Goal: Task Accomplishment & Management: Use online tool/utility

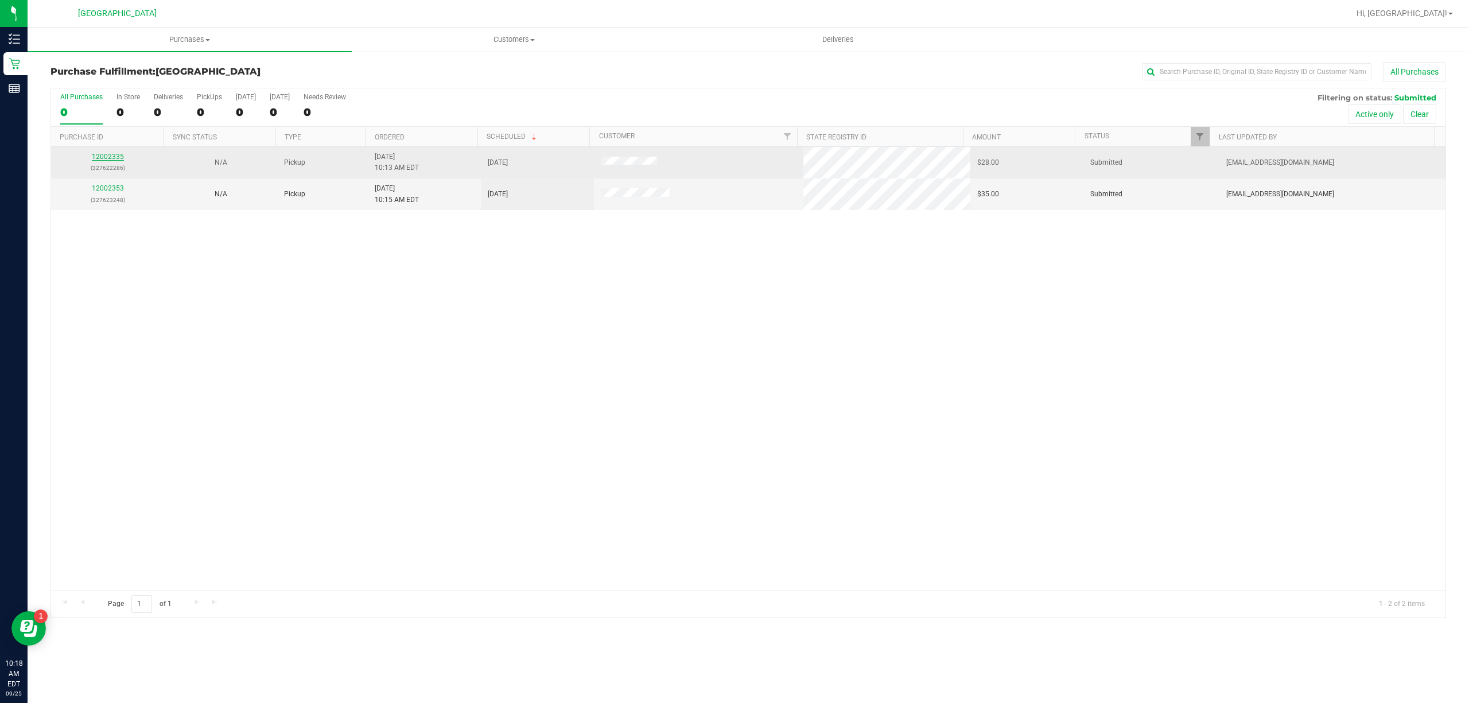
click at [106, 158] on link "12002335" at bounding box center [108, 157] width 32 height 8
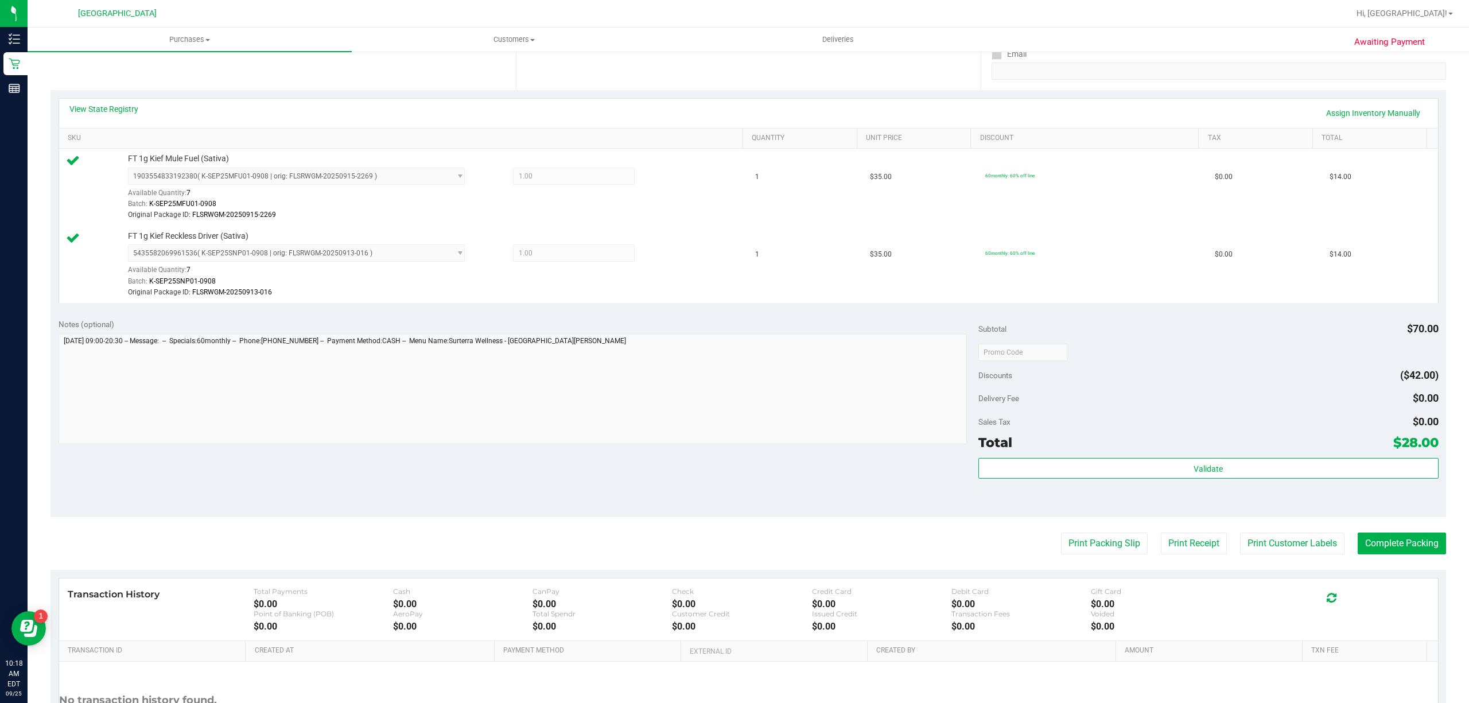
scroll to position [326, 0]
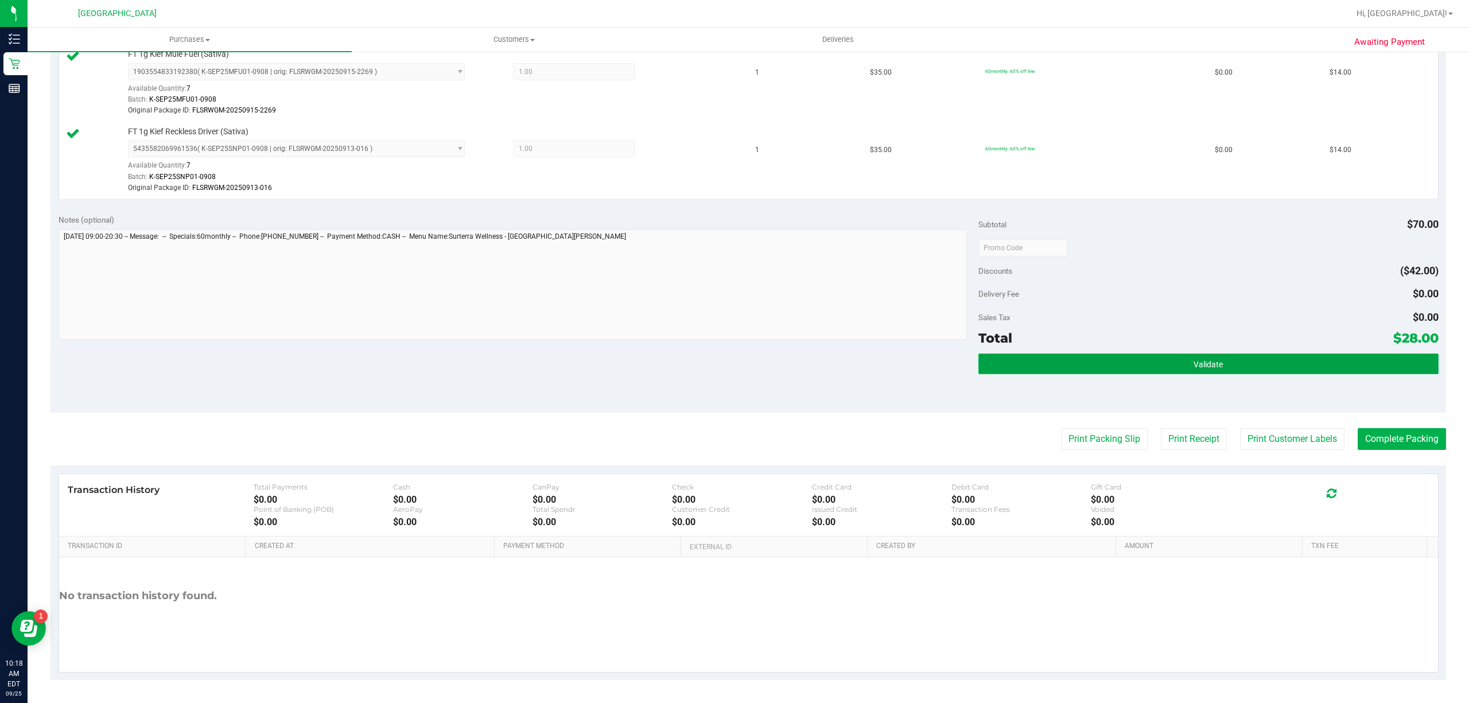
click at [1137, 364] on button "Validate" at bounding box center [1208, 363] width 460 height 21
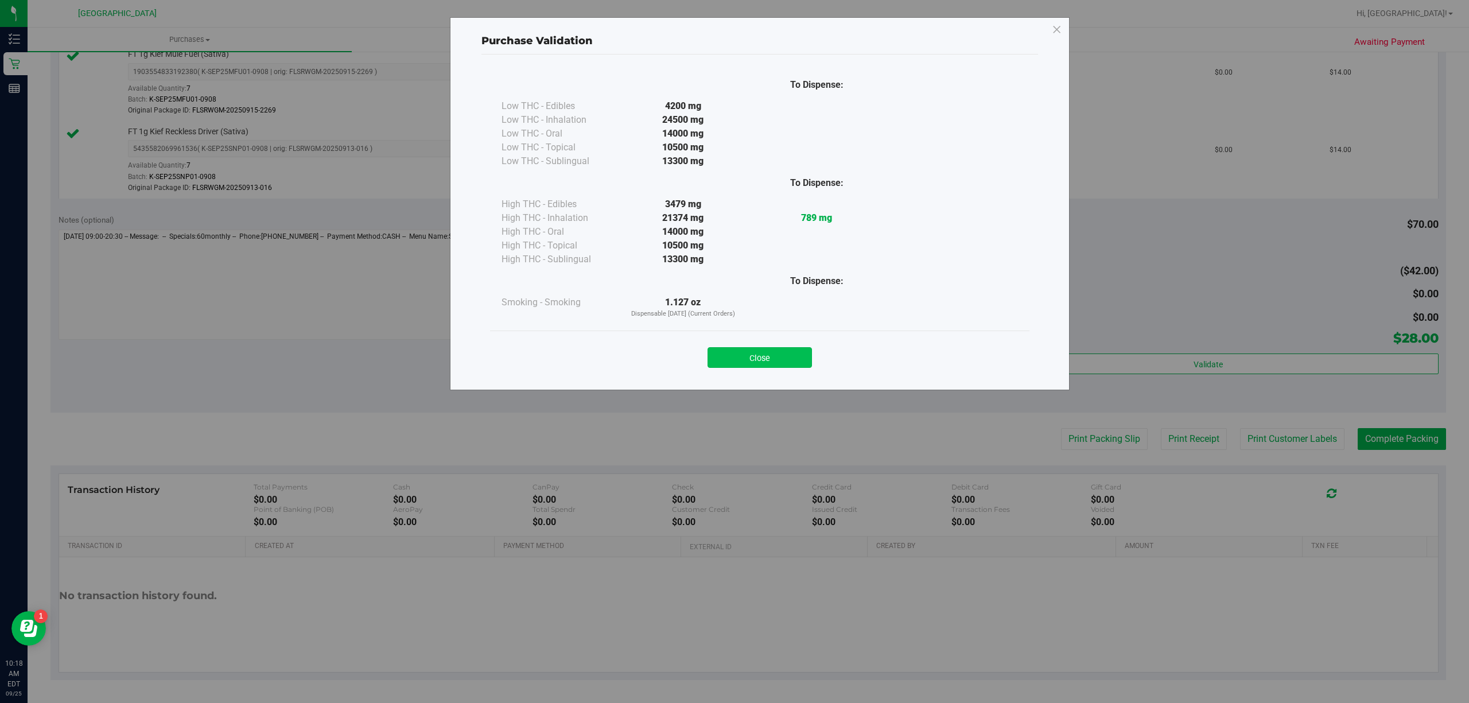
click at [767, 350] on button "Close" at bounding box center [759, 357] width 104 height 21
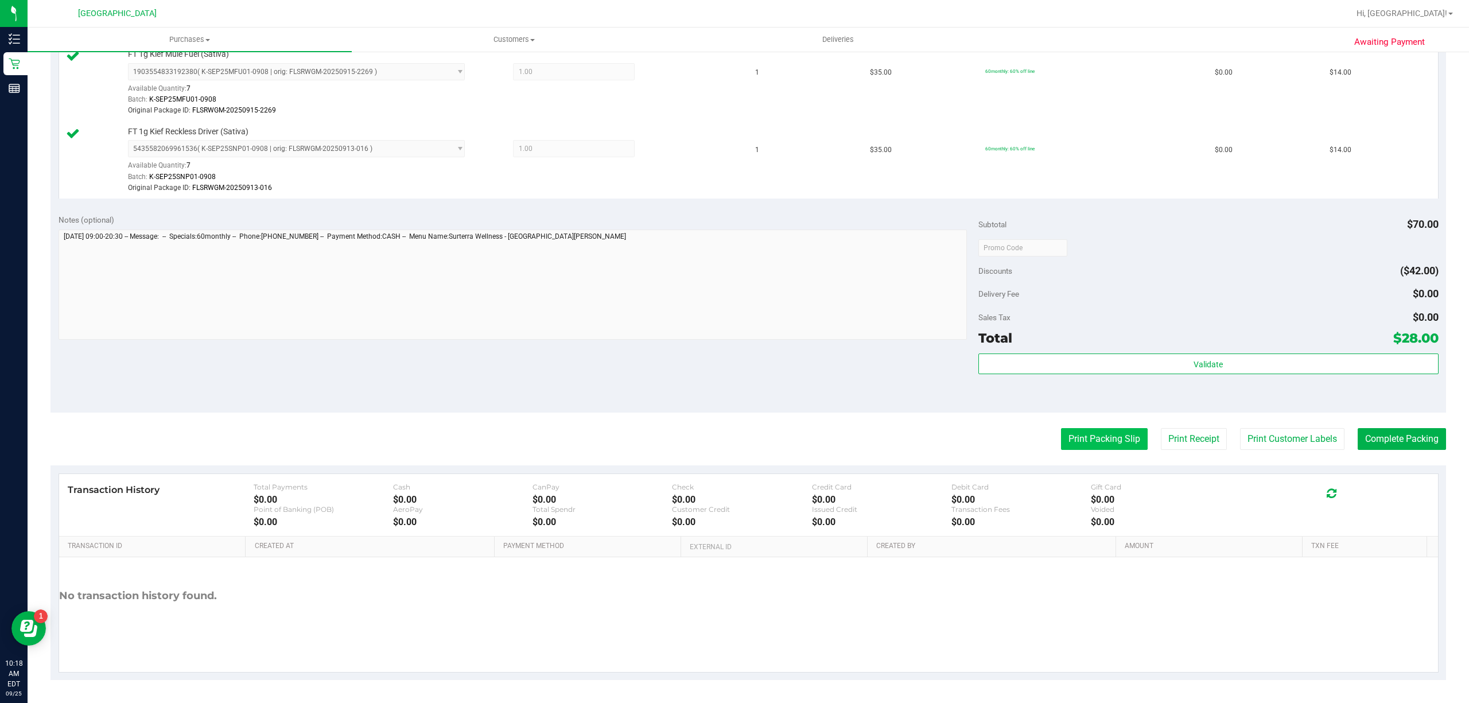
click at [1076, 431] on button "Print Packing Slip" at bounding box center [1104, 439] width 87 height 22
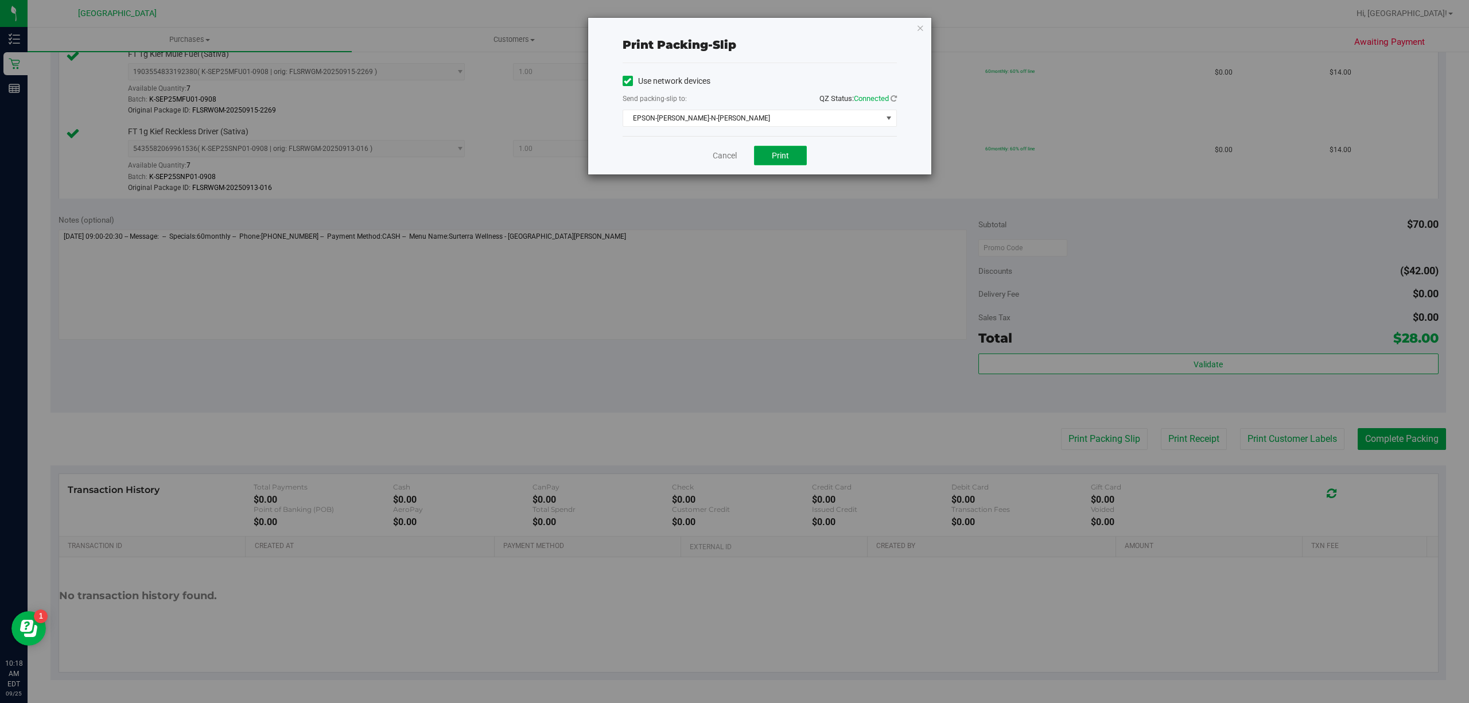
click at [781, 159] on span "Print" at bounding box center [780, 155] width 17 height 9
click at [719, 157] on link "Cancel" at bounding box center [725, 156] width 24 height 12
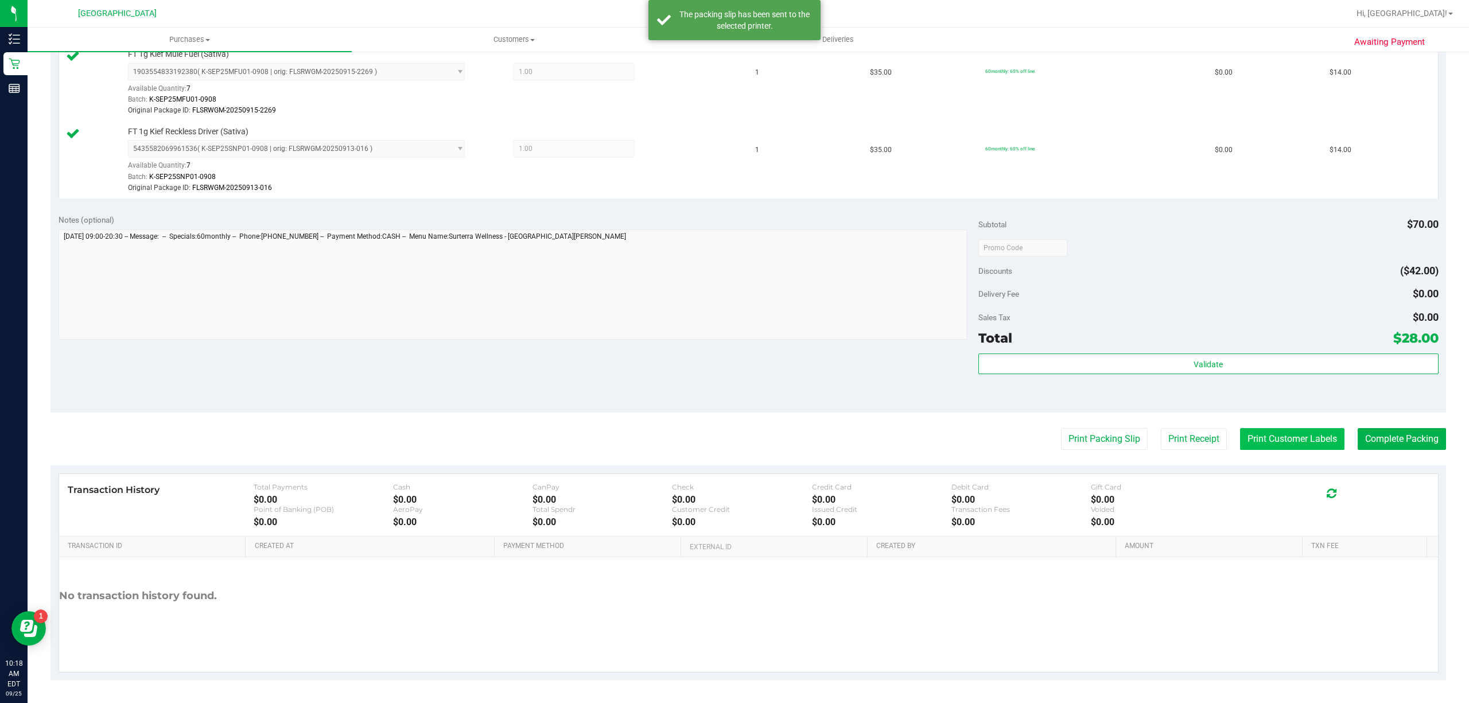
click at [1263, 440] on button "Print Customer Labels" at bounding box center [1292, 439] width 104 height 22
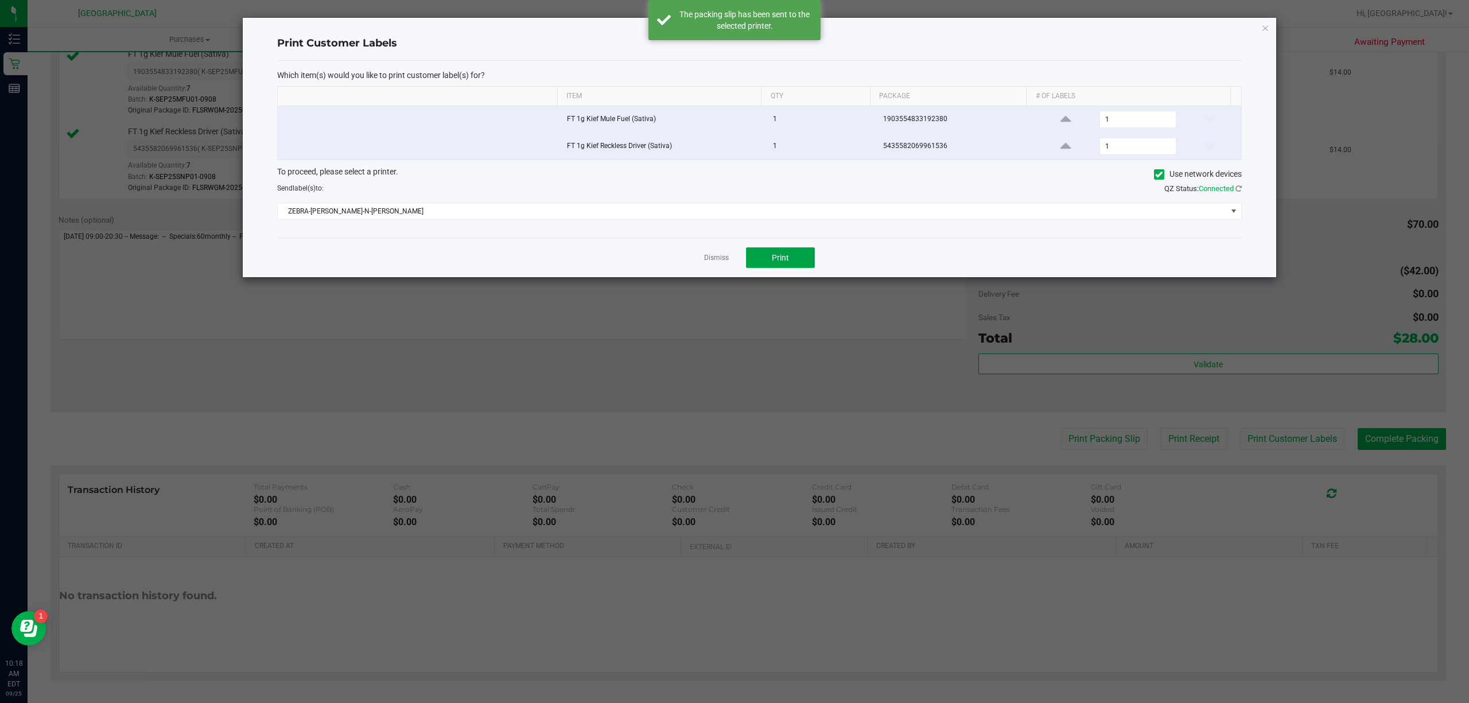
click at [806, 256] on button "Print" at bounding box center [780, 257] width 69 height 21
click at [707, 259] on link "Dismiss" at bounding box center [716, 258] width 25 height 10
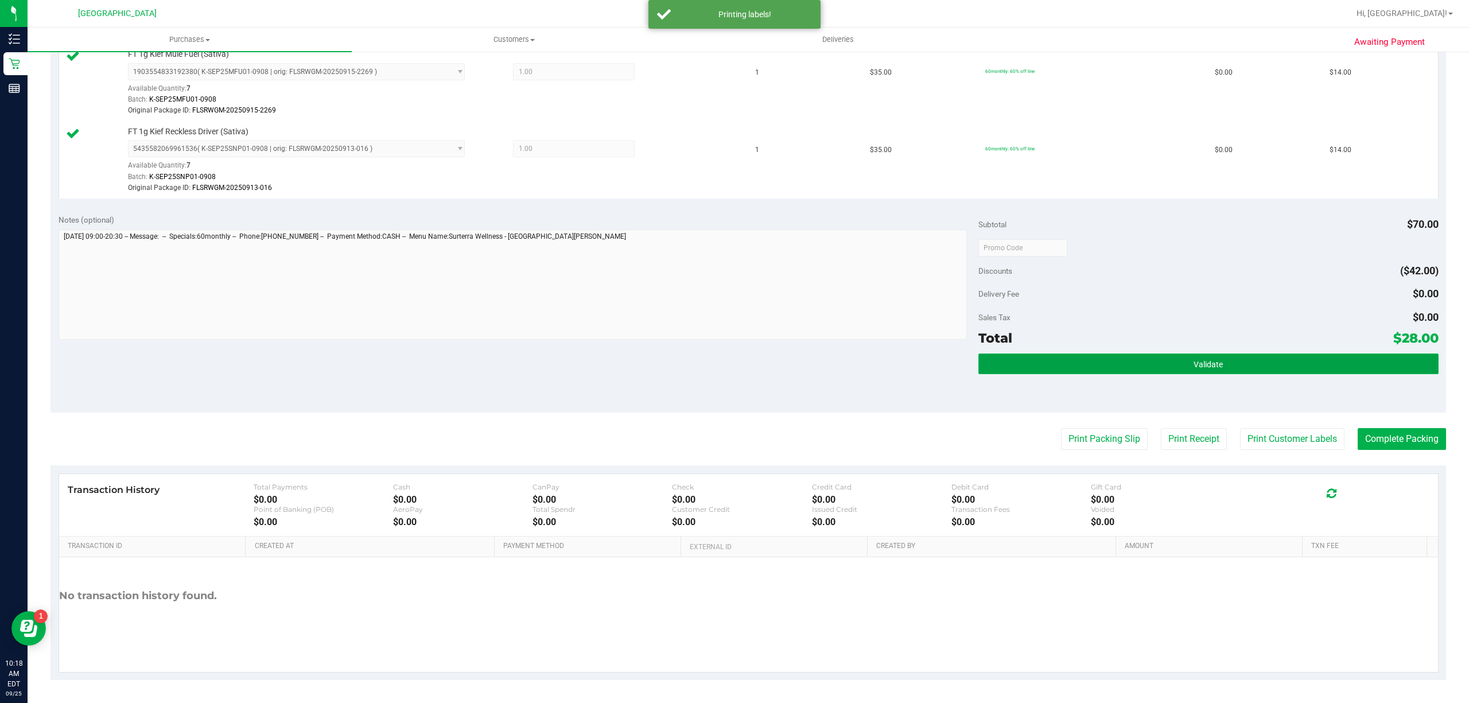
click at [1088, 357] on button "Validate" at bounding box center [1208, 363] width 460 height 21
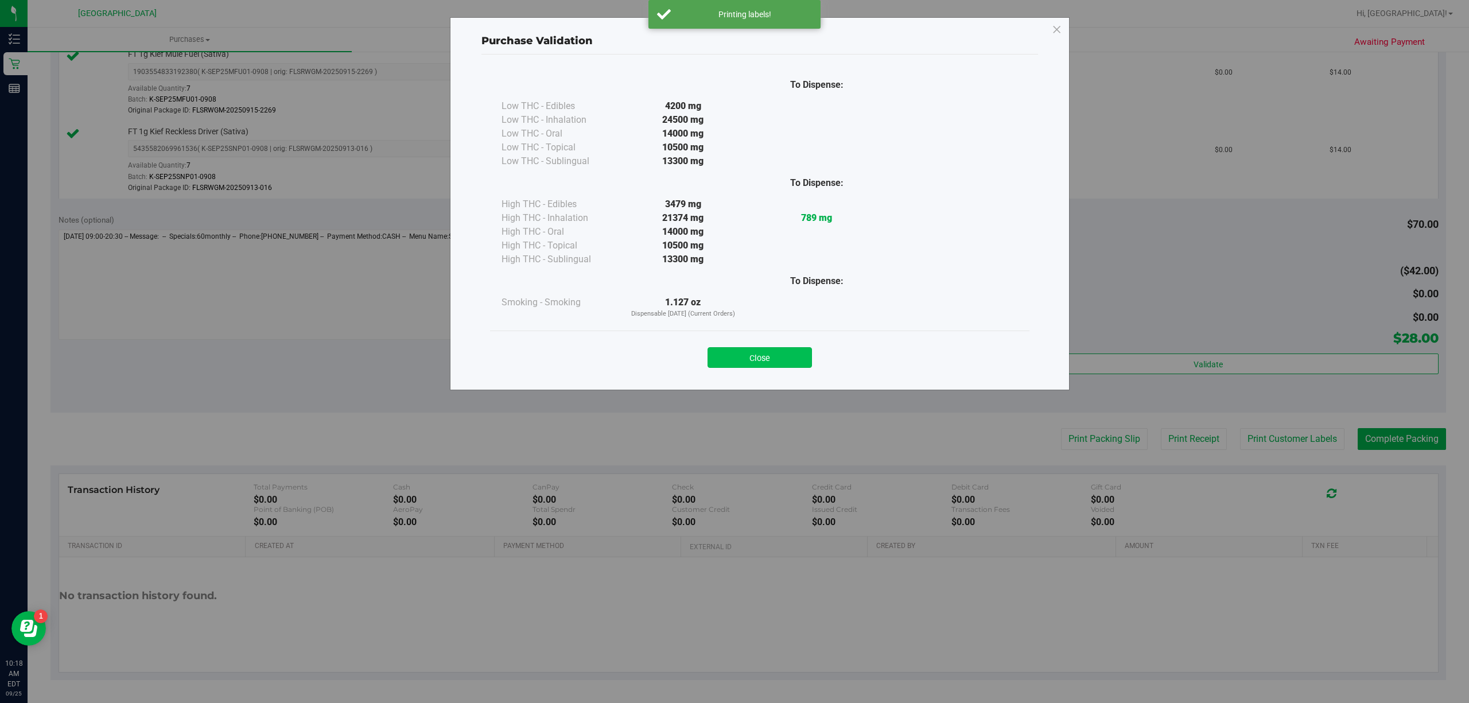
drag, startPoint x: 729, startPoint y: 372, endPoint x: 730, endPoint y: 355, distance: 17.9
click at [729, 372] on div "Close" at bounding box center [759, 353] width 539 height 46
drag, startPoint x: 730, startPoint y: 355, endPoint x: 741, endPoint y: 353, distance: 11.0
click at [730, 354] on button "Close" at bounding box center [759, 357] width 104 height 21
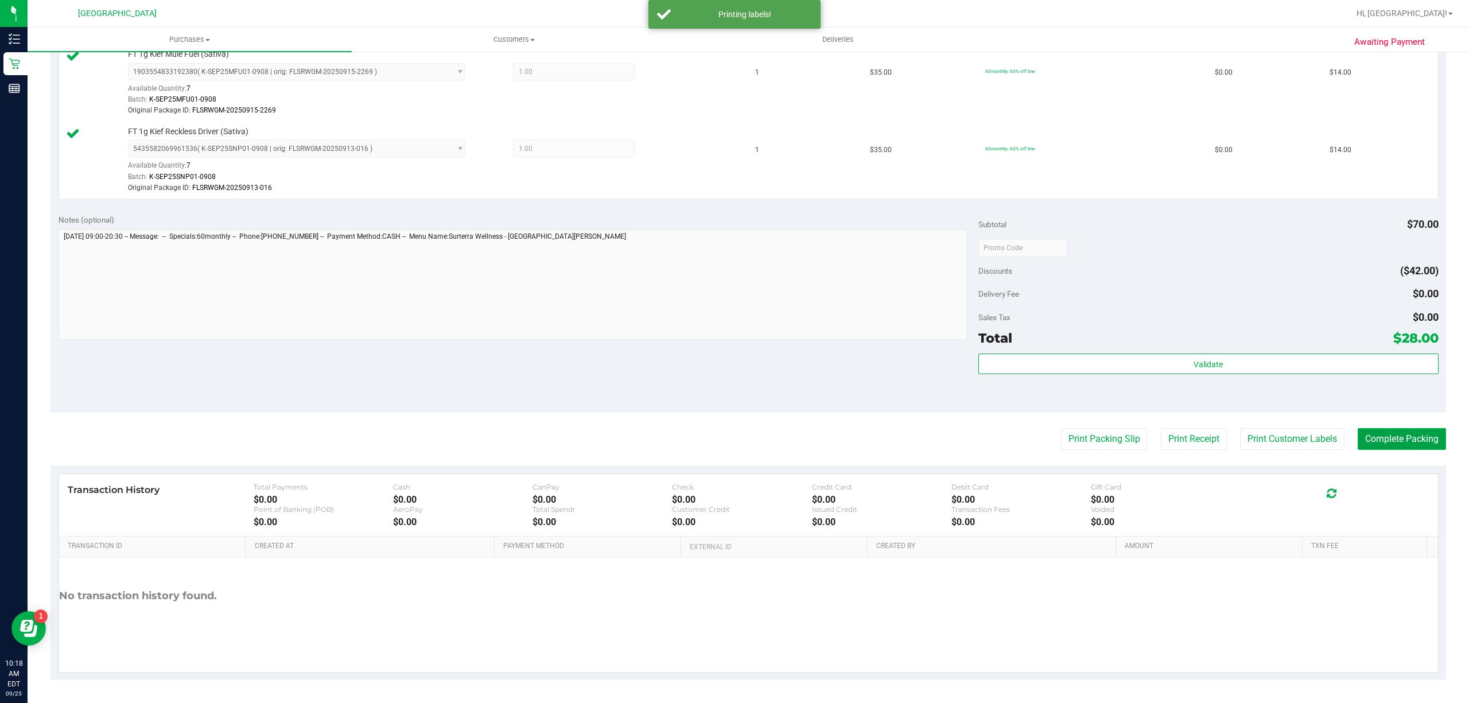
click at [1409, 428] on button "Complete Packing" at bounding box center [1402, 439] width 88 height 22
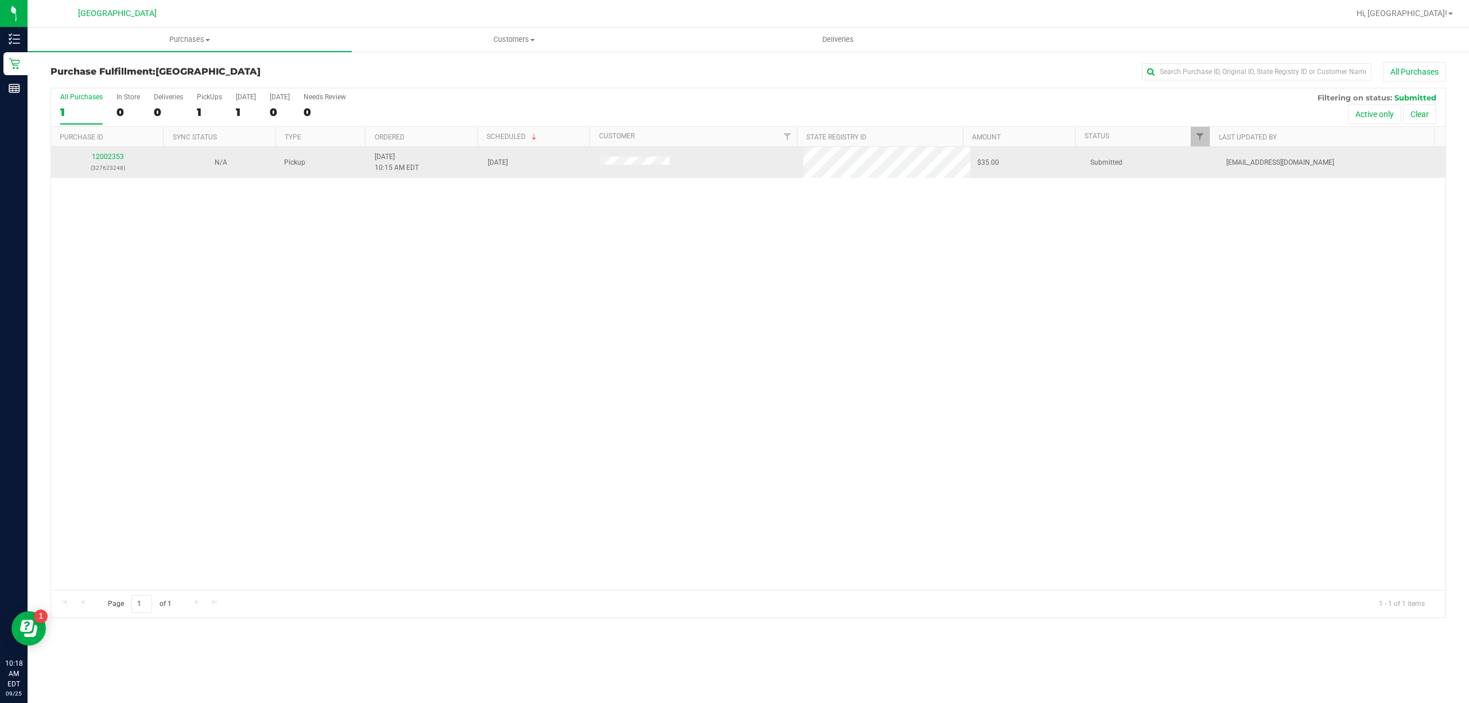
click at [129, 175] on td "12002353 (327623248)" at bounding box center [107, 162] width 113 height 31
click at [111, 157] on link "12002353" at bounding box center [108, 157] width 32 height 8
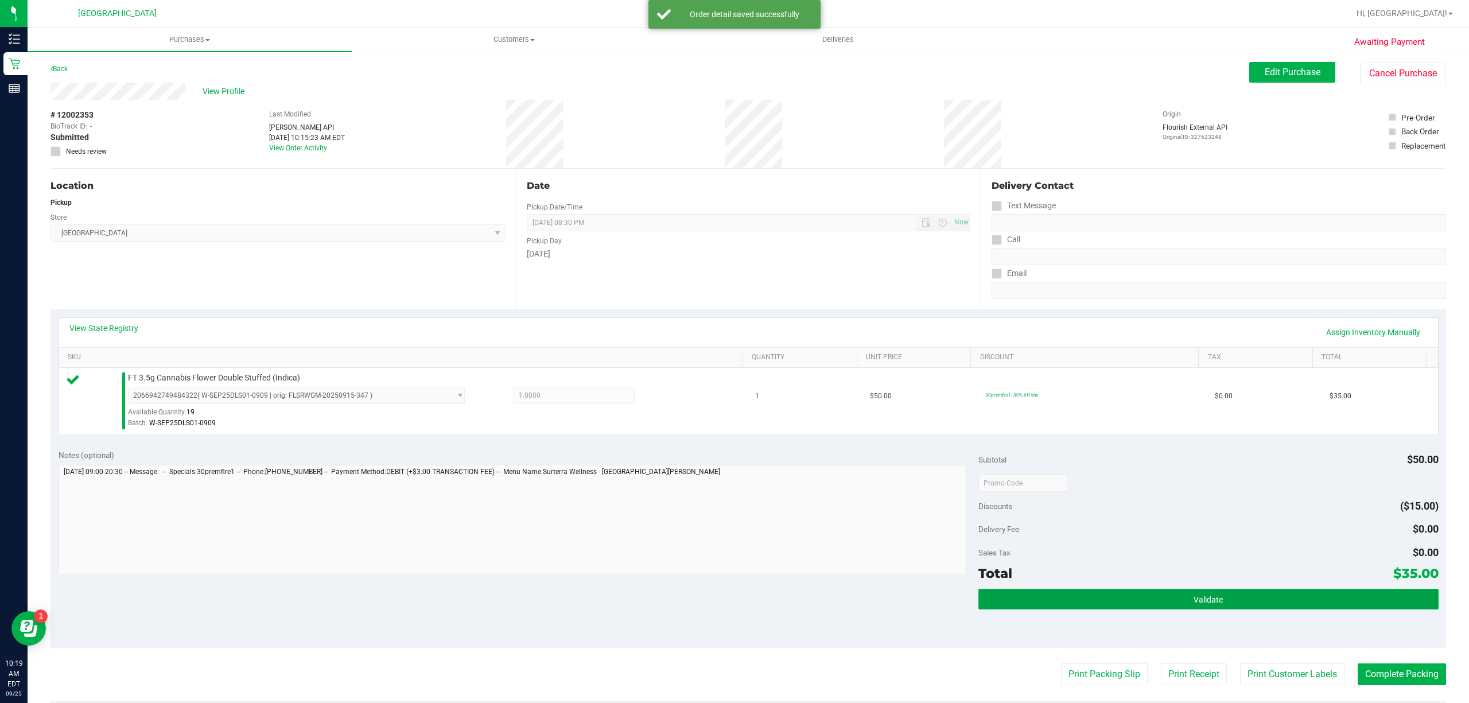
click at [1043, 593] on button "Validate" at bounding box center [1208, 599] width 460 height 21
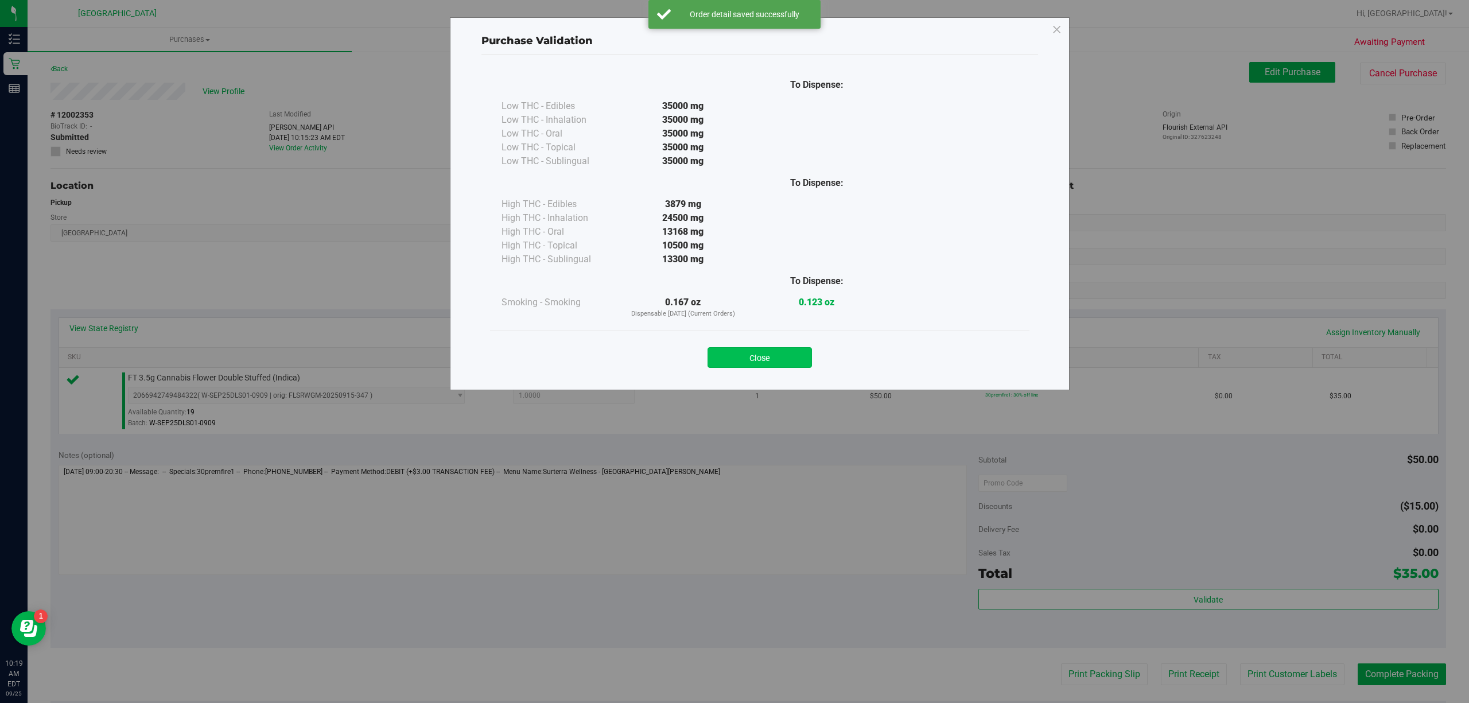
click at [778, 350] on button "Close" at bounding box center [759, 357] width 104 height 21
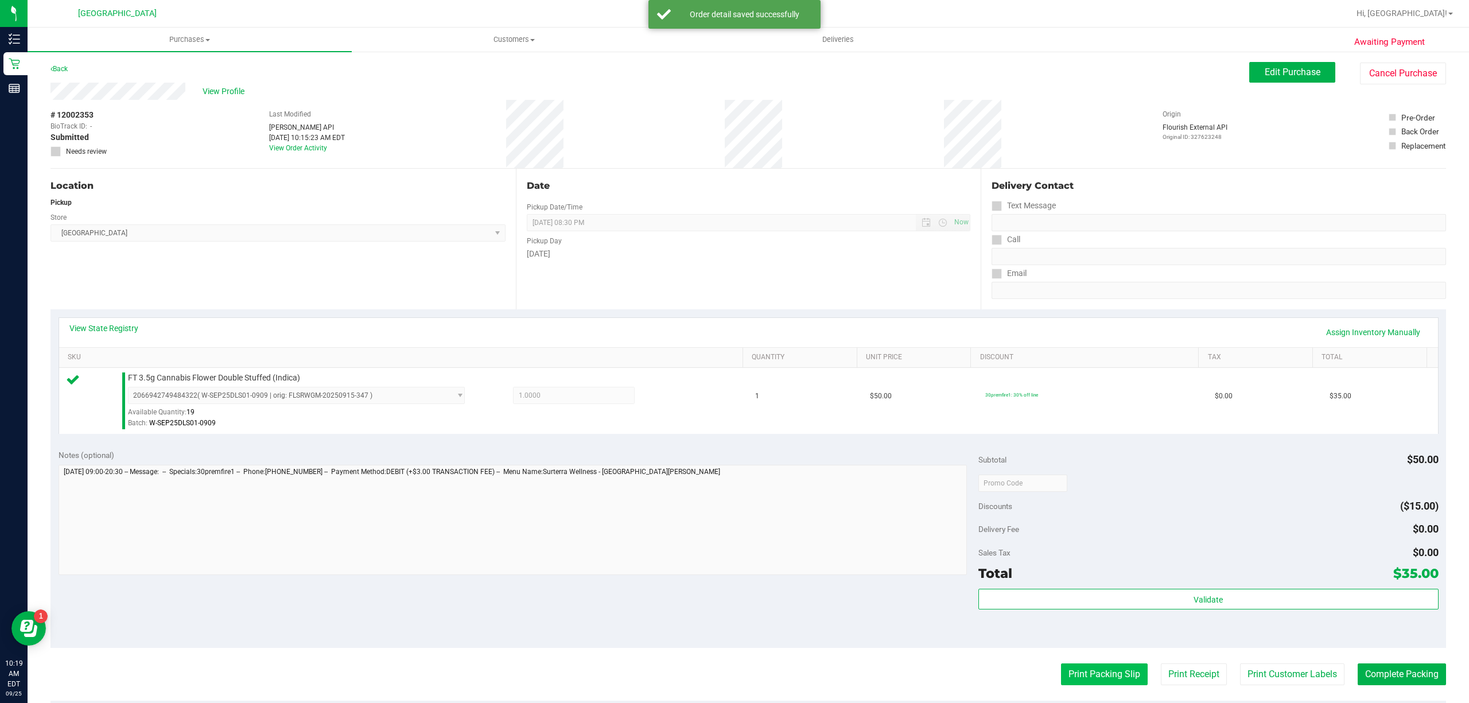
click at [1076, 685] on button "Print Packing Slip" at bounding box center [1104, 674] width 87 height 22
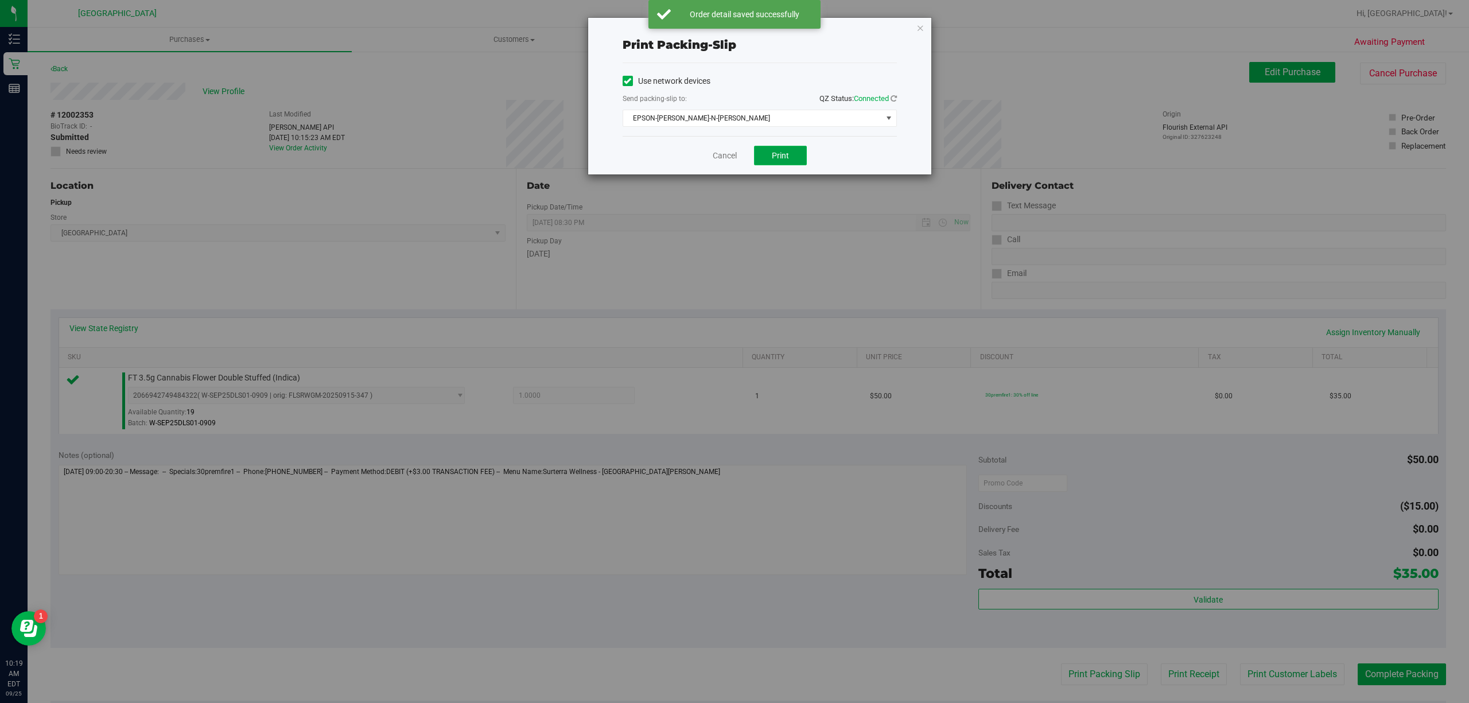
click at [788, 147] on button "Print" at bounding box center [780, 156] width 53 height 20
click at [715, 161] on link "Cancel" at bounding box center [719, 156] width 24 height 12
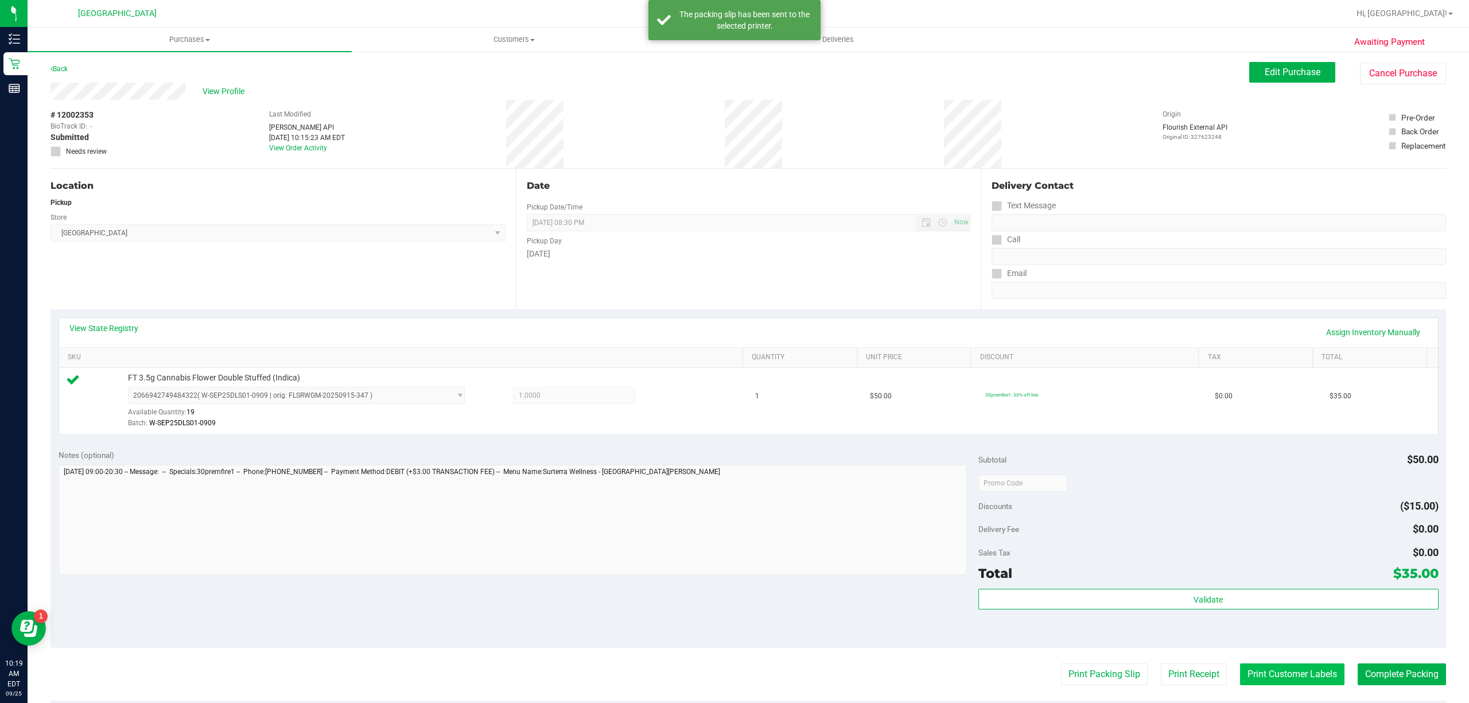
click at [1279, 677] on button "Print Customer Labels" at bounding box center [1292, 674] width 104 height 22
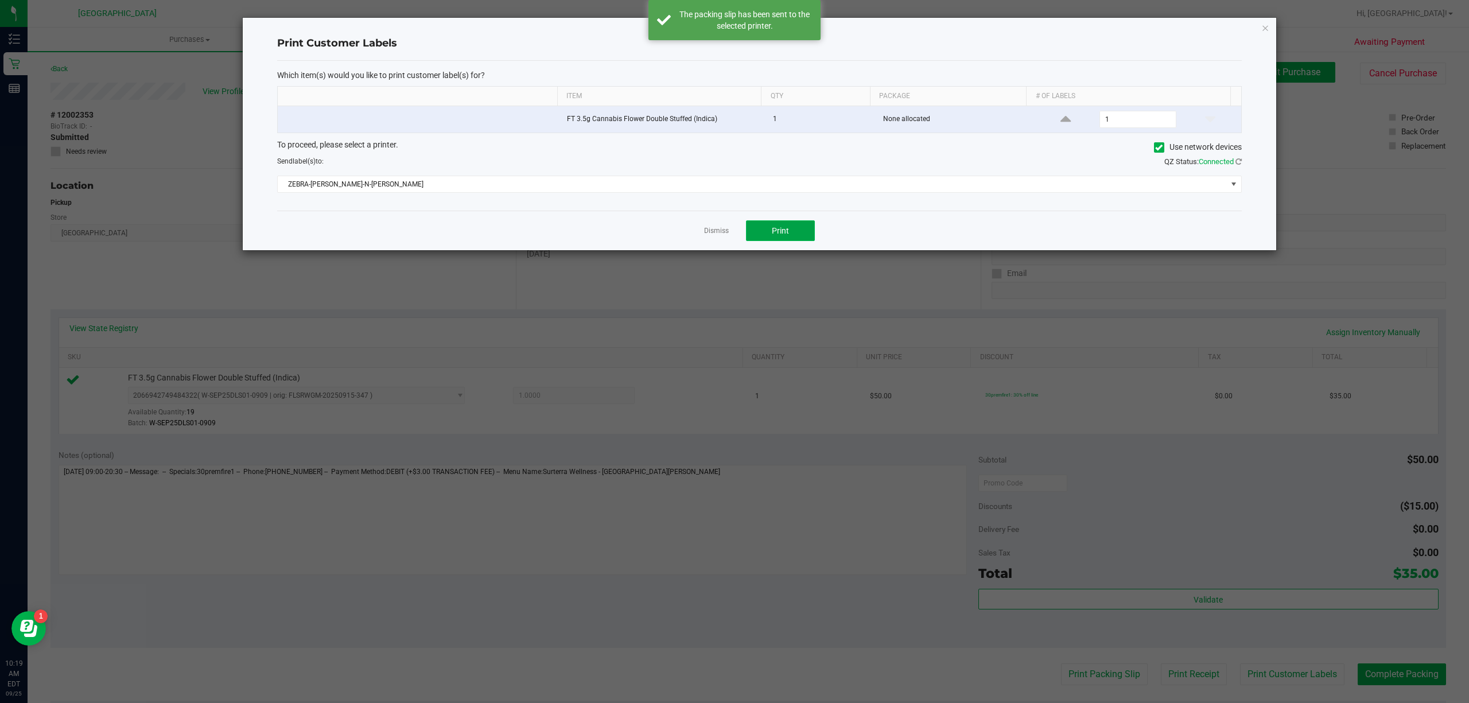
click at [797, 232] on button "Print" at bounding box center [780, 230] width 69 height 21
click at [716, 233] on link "Dismiss" at bounding box center [716, 231] width 25 height 10
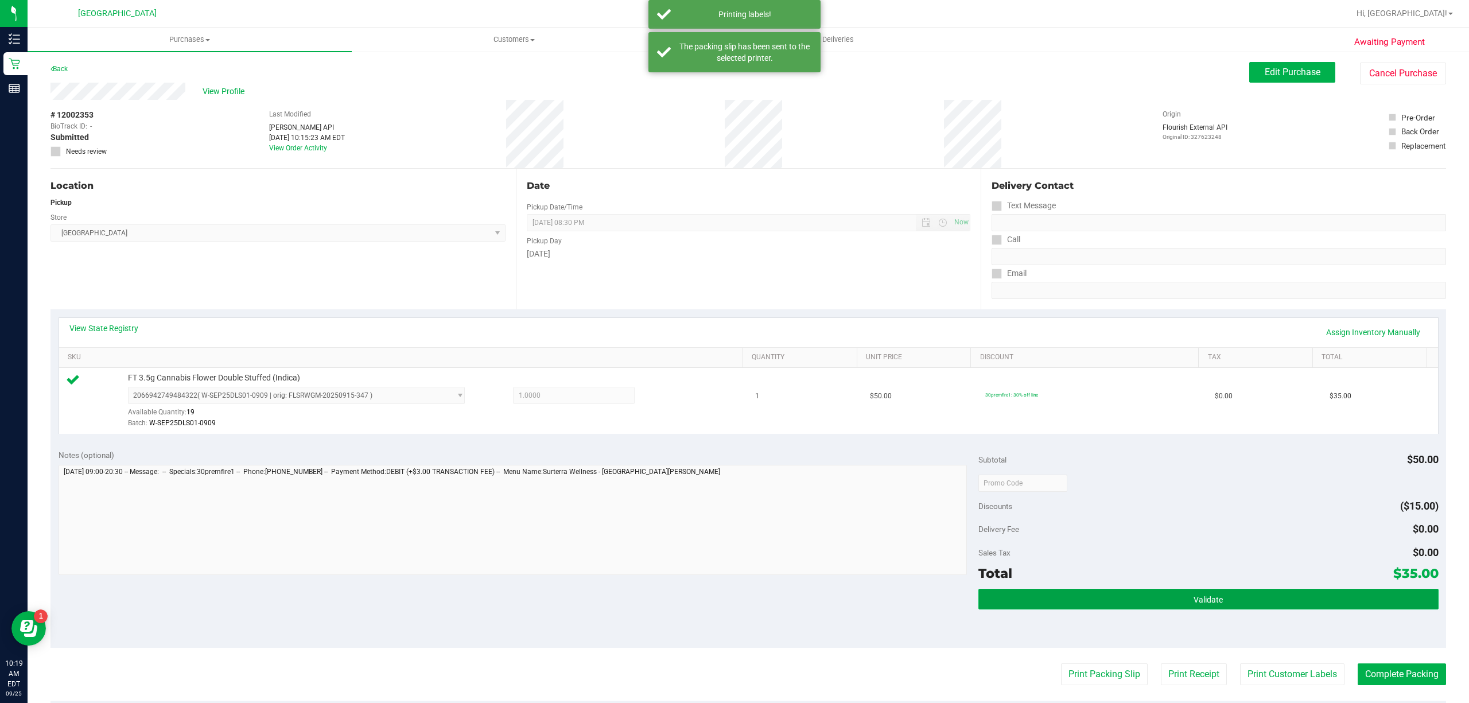
click at [1206, 608] on button "Validate" at bounding box center [1208, 599] width 460 height 21
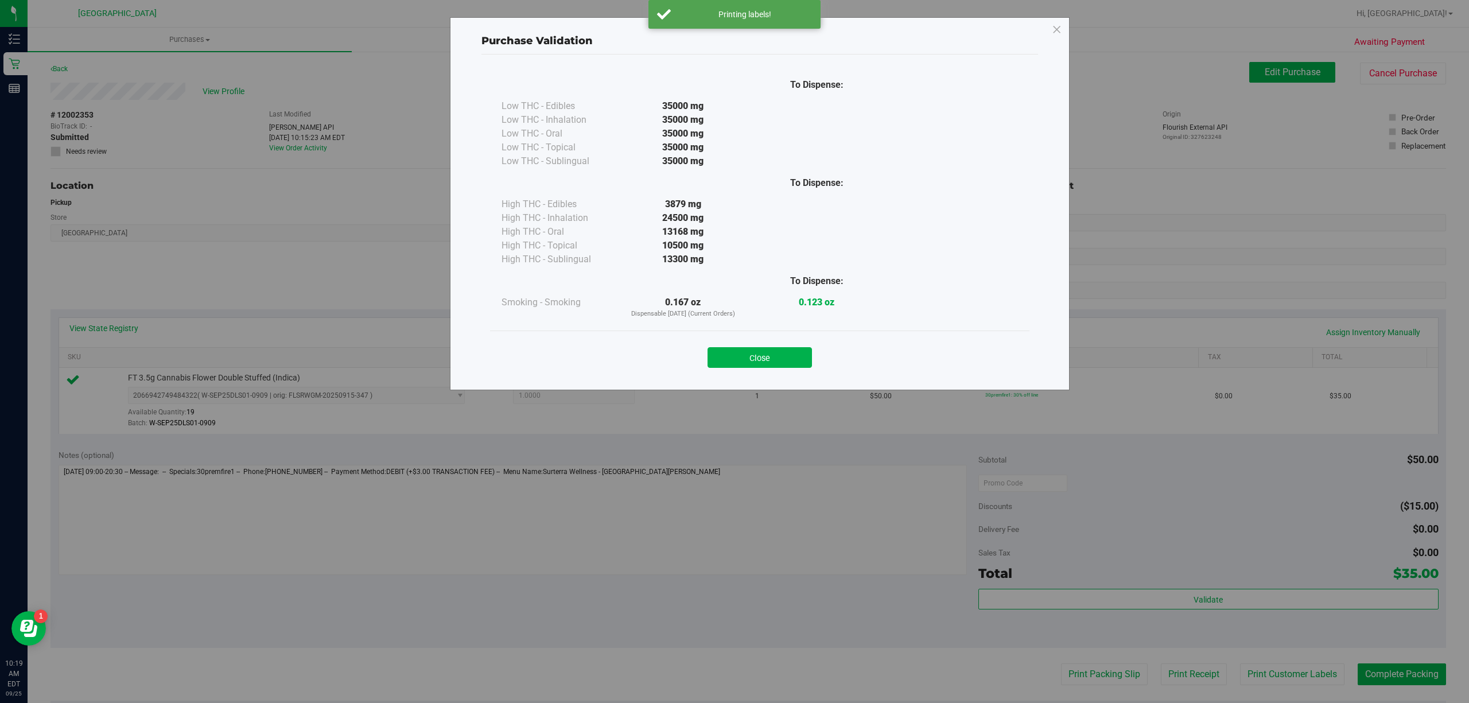
click at [785, 384] on div "Purchase Validation To Dispense: Low THC - Edibles 35000 mg" at bounding box center [760, 203] width 620 height 373
click at [781, 351] on button "Close" at bounding box center [759, 357] width 104 height 21
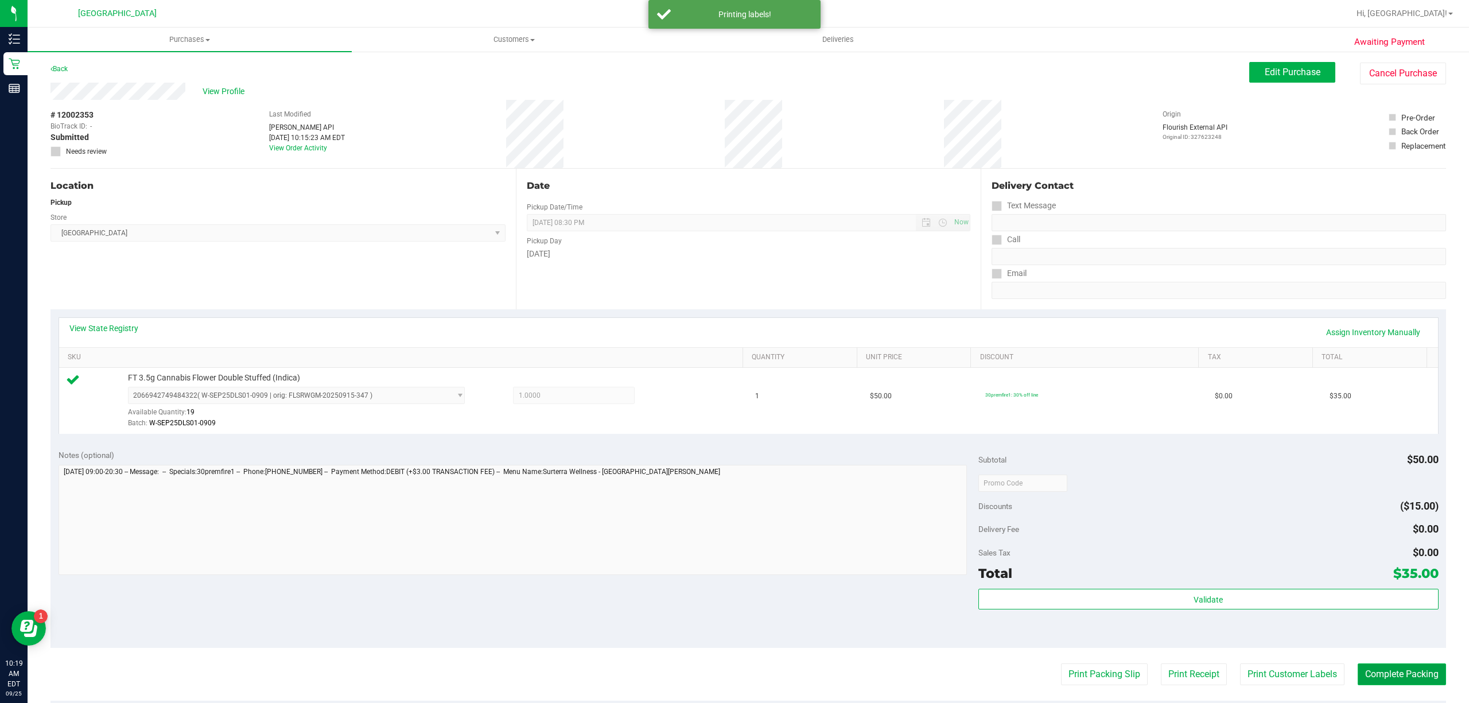
click at [1392, 668] on button "Complete Packing" at bounding box center [1402, 674] width 88 height 22
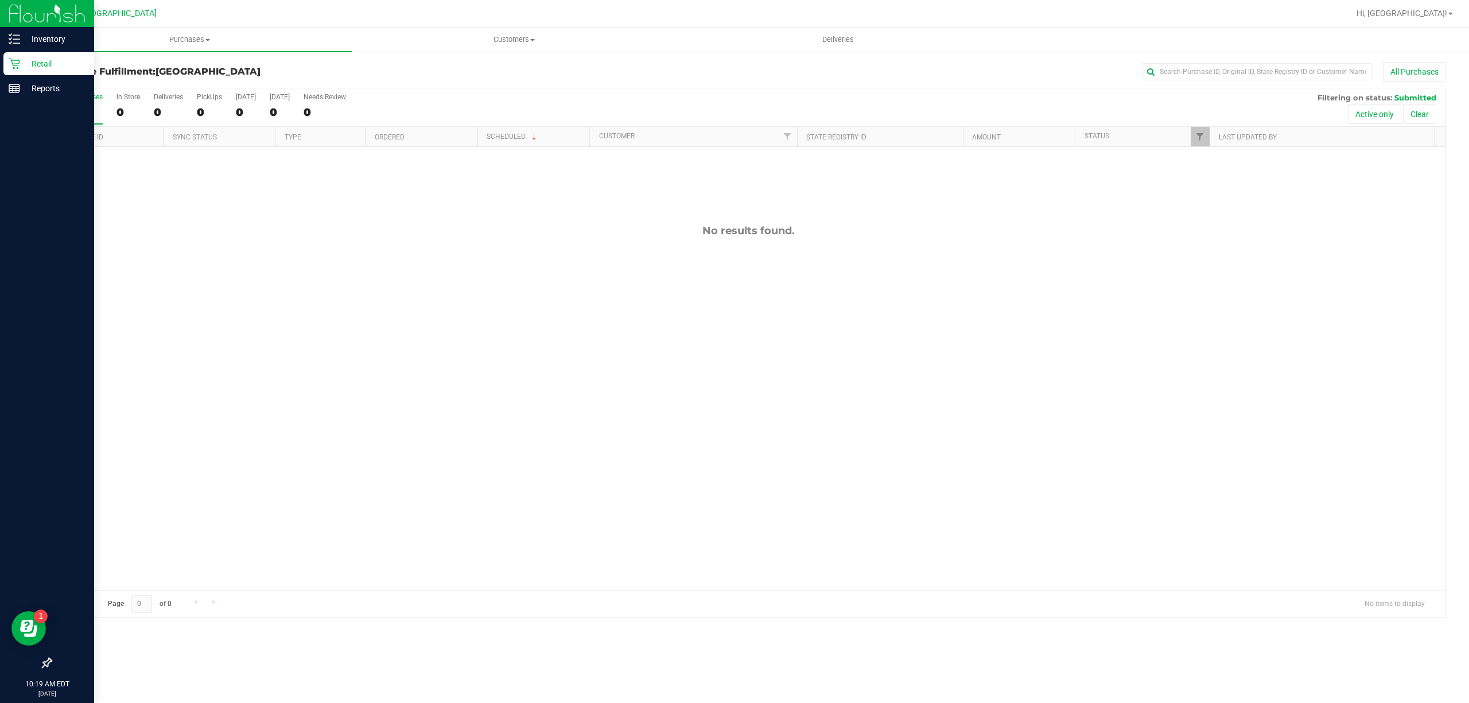
click at [25, 60] on p "Retail" at bounding box center [54, 64] width 69 height 14
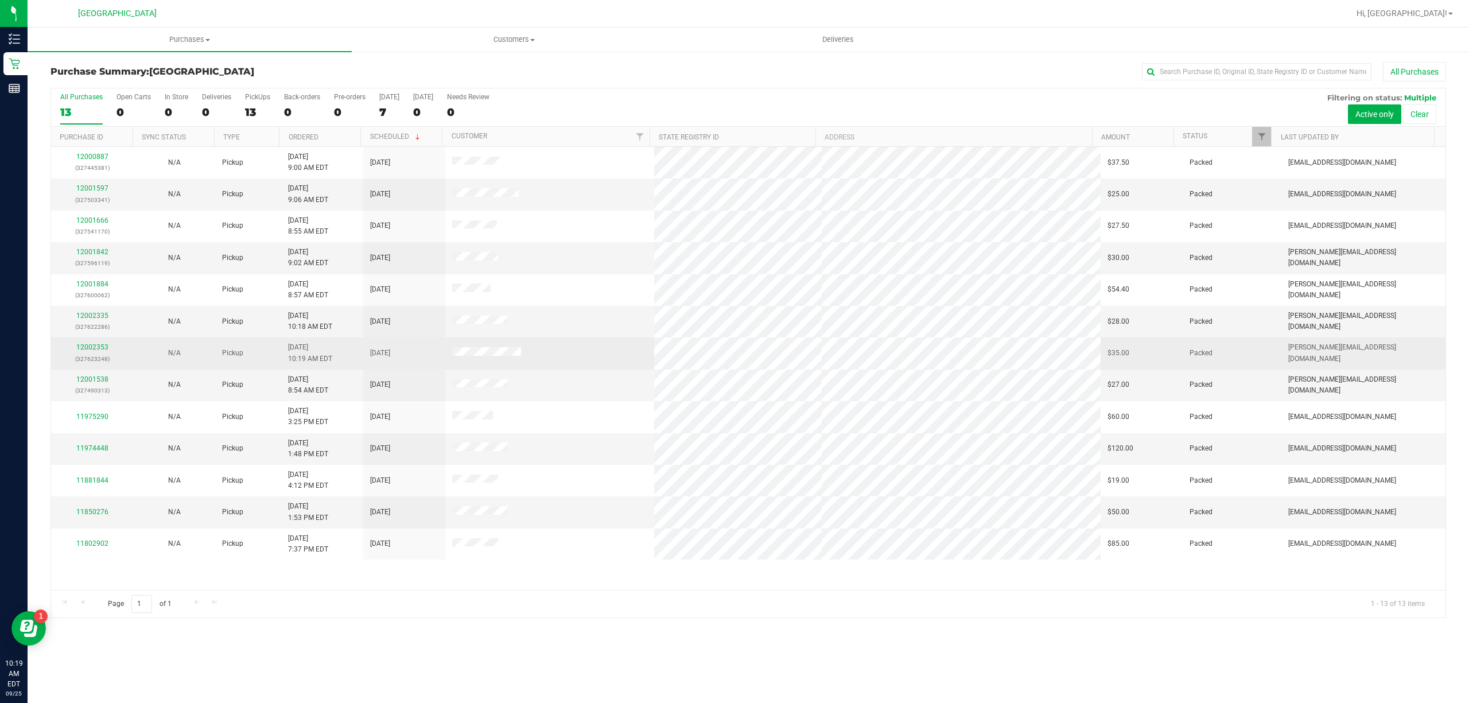
click at [102, 354] on div "12002353 (327623248)" at bounding box center [92, 353] width 68 height 22
click at [99, 351] on link "12002353" at bounding box center [92, 347] width 32 height 8
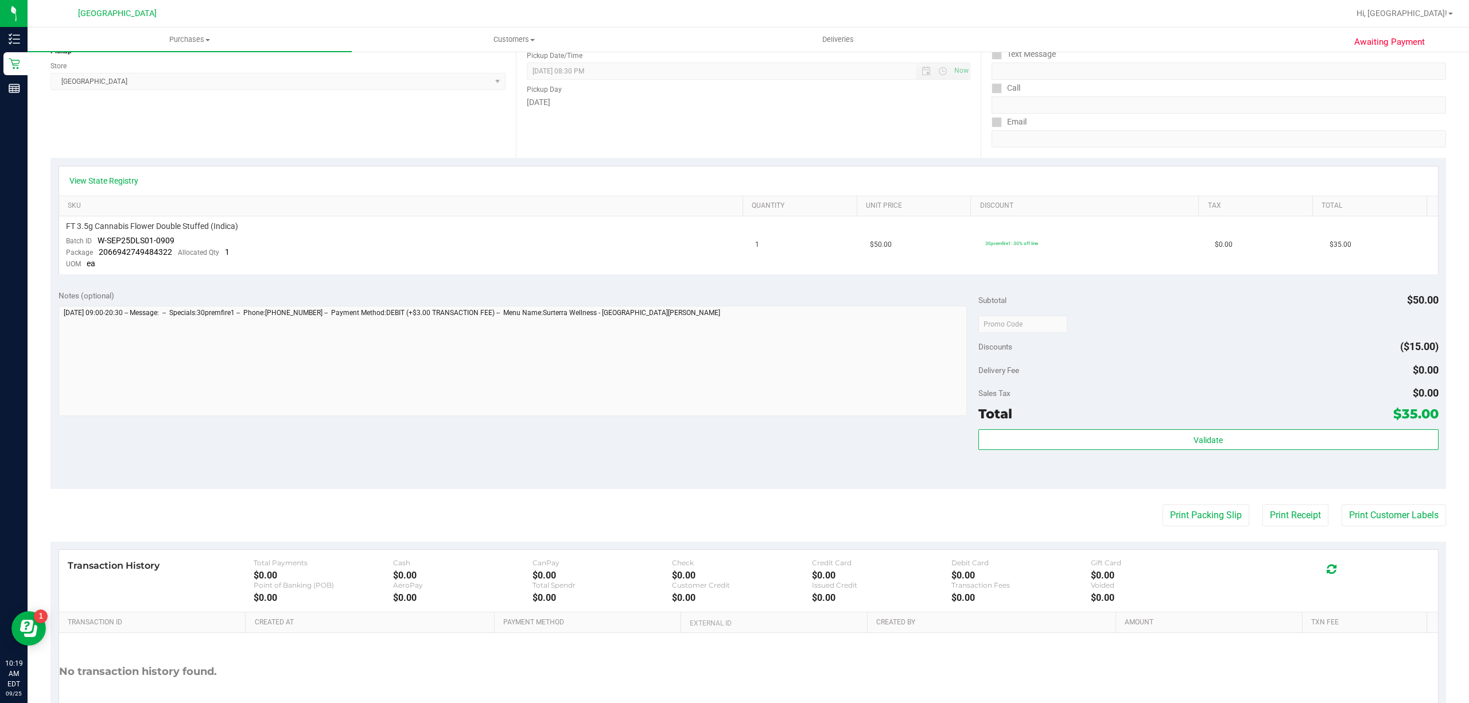
scroll to position [153, 0]
click at [1199, 513] on button "Print Packing Slip" at bounding box center [1205, 514] width 87 height 22
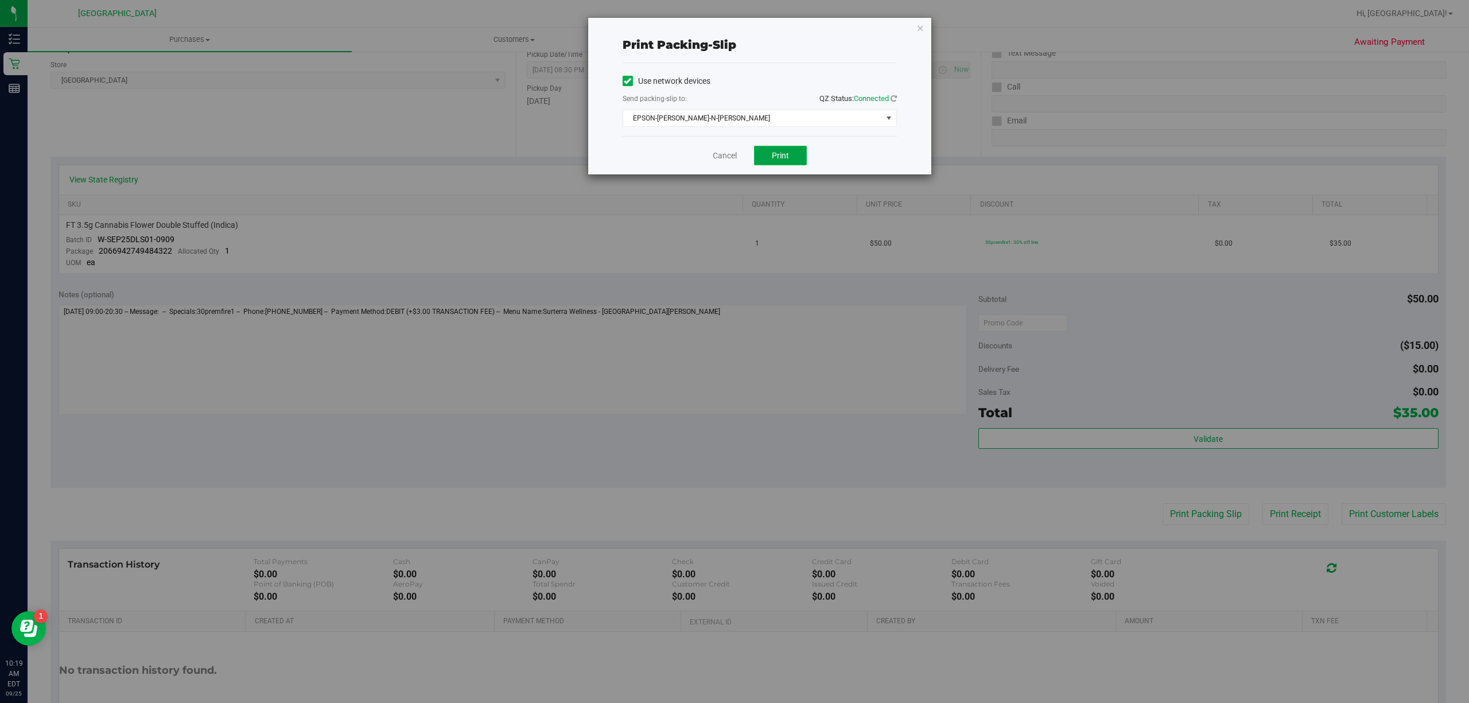
drag, startPoint x: 804, startPoint y: 165, endPoint x: 789, endPoint y: 157, distance: 16.9
click at [804, 165] on button "Print" at bounding box center [780, 156] width 53 height 20
click at [717, 158] on link "Cancel" at bounding box center [725, 156] width 24 height 12
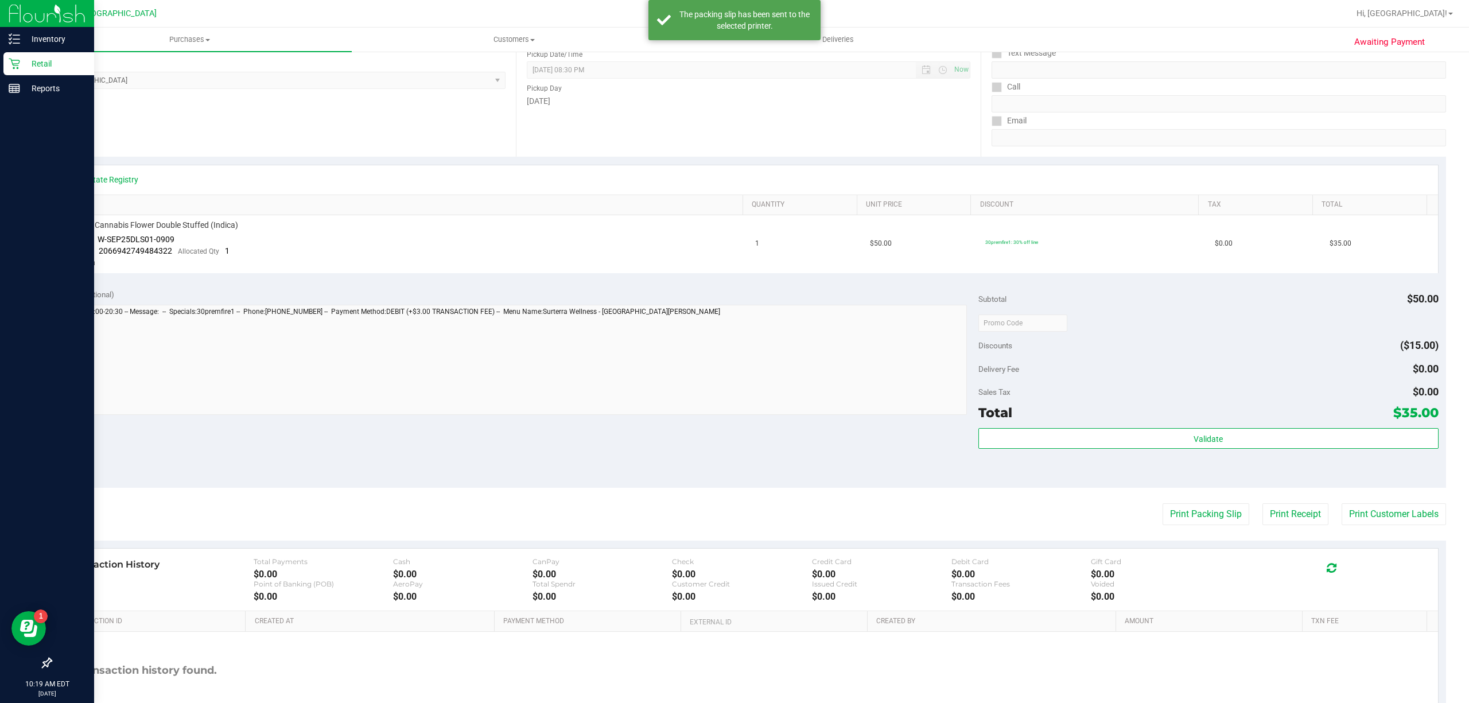
click at [30, 53] on div "Retail" at bounding box center [48, 63] width 91 height 23
